Goal: Task Accomplishment & Management: Manage account settings

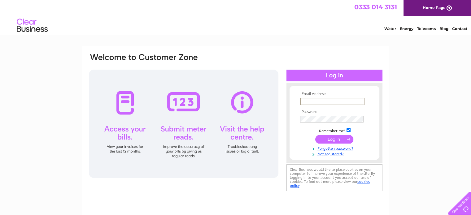
click at [314, 99] on input "text" at bounding box center [332, 101] width 64 height 7
type input "bickleygd@talktalk.net"
drag, startPoint x: 407, startPoint y: 117, endPoint x: 397, endPoint y: 118, distance: 10.3
click at [405, 117] on div "Email Address: bickleygd@talktalk.net Password: Forgotten password?" at bounding box center [235, 185] width 471 height 279
click at [405, 102] on div "Email Address: bickleygd@talktalk.net Password: Forgotten password?" at bounding box center [235, 185] width 471 height 279
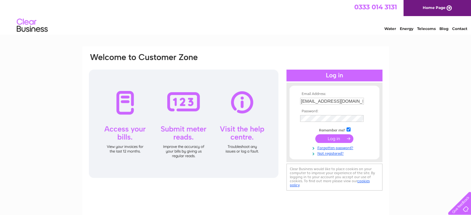
click at [336, 136] on input "submit" at bounding box center [334, 138] width 38 height 9
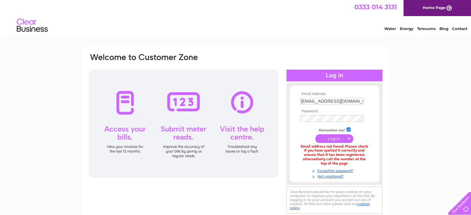
click at [350, 130] on input "checkbox" at bounding box center [349, 130] width 4 height 4
checkbox input "false"
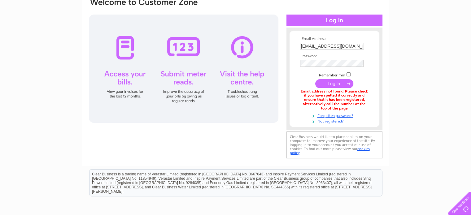
scroll to position [62, 0]
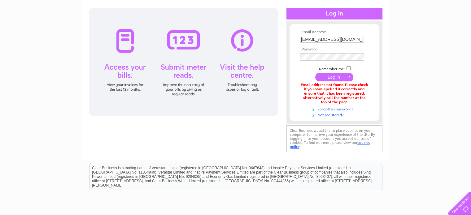
drag, startPoint x: 385, startPoint y: 93, endPoint x: 388, endPoint y: 94, distance: 3.5
click at [388, 94] on div "Email Address: bickleygd@talktalk.net Password:" at bounding box center [235, 73] width 307 height 176
drag, startPoint x: 309, startPoint y: 101, endPoint x: 298, endPoint y: 99, distance: 10.4
click at [304, 99] on div "Email address not found. Please check if you have spelled it correctly and ensu…" at bounding box center [334, 93] width 69 height 21
drag, startPoint x: 350, startPoint y: 37, endPoint x: 297, endPoint y: 43, distance: 52.7
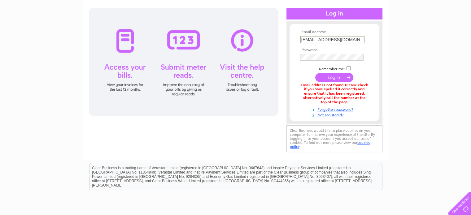
click at [297, 43] on form "Email Address: bickleygd@talktalk.net Password:" at bounding box center [335, 74] width 90 height 88
click at [311, 39] on input "text" at bounding box center [332, 39] width 64 height 7
type input "nataliebickley123@gmail.com"
click at [422, 114] on div "Email Address: nataliebickley123@gmail.com Password:" at bounding box center [235, 125] width 471 height 281
click at [328, 76] on input "submit" at bounding box center [334, 77] width 38 height 9
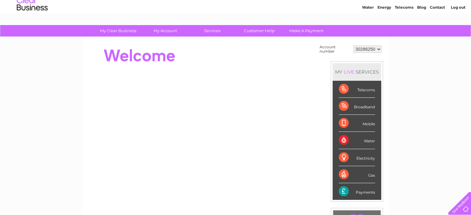
scroll to position [31, 0]
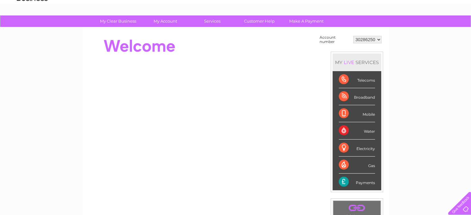
click at [365, 183] on div "Payments" at bounding box center [357, 182] width 36 height 17
click at [346, 182] on div "Payments" at bounding box center [357, 182] width 36 height 17
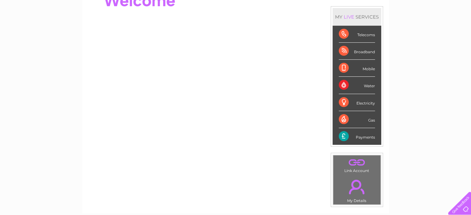
scroll to position [91, 0]
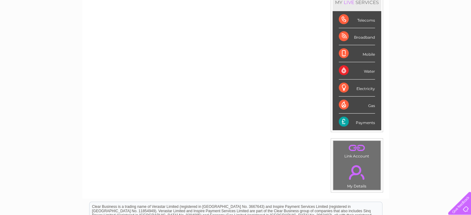
drag, startPoint x: 344, startPoint y: 121, endPoint x: 341, endPoint y: 120, distance: 3.3
click at [341, 120] on div "Payments" at bounding box center [357, 122] width 36 height 17
click at [344, 101] on div "Gas" at bounding box center [357, 105] width 36 height 17
click at [343, 83] on div "Electricity" at bounding box center [357, 88] width 36 height 17
click at [342, 72] on div "Water" at bounding box center [357, 70] width 36 height 17
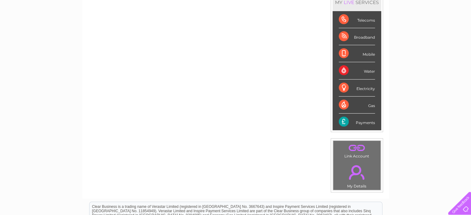
click at [345, 53] on div "Mobile" at bounding box center [357, 53] width 36 height 17
click at [342, 35] on div "Broadband" at bounding box center [357, 36] width 36 height 17
click at [345, 16] on div "Telecoms" at bounding box center [357, 19] width 36 height 17
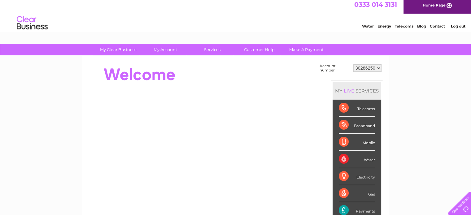
scroll to position [0, 0]
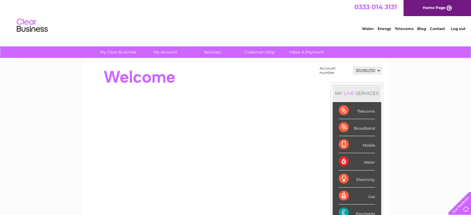
click at [359, 94] on div "MY LIVE SERVICES" at bounding box center [357, 94] width 49 height 18
click at [341, 92] on div "MY LIVE SERVICES" at bounding box center [357, 94] width 49 height 18
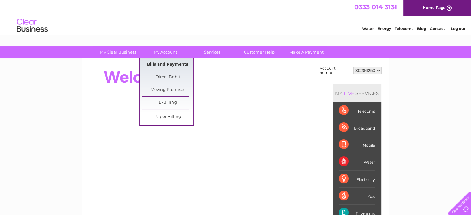
click at [166, 63] on link "Bills and Payments" at bounding box center [167, 65] width 51 height 12
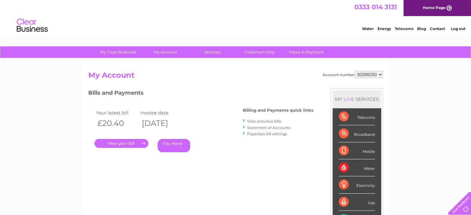
click at [129, 141] on link "." at bounding box center [122, 143] width 54 height 9
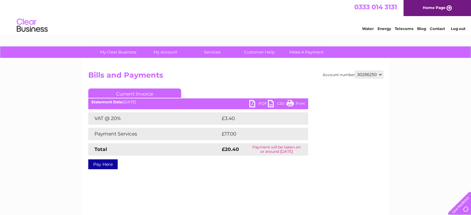
click at [254, 101] on link "PDF" at bounding box center [258, 104] width 19 height 9
click at [459, 28] on link "Log out" at bounding box center [458, 28] width 15 height 5
